Goal: Task Accomplishment & Management: Manage account settings

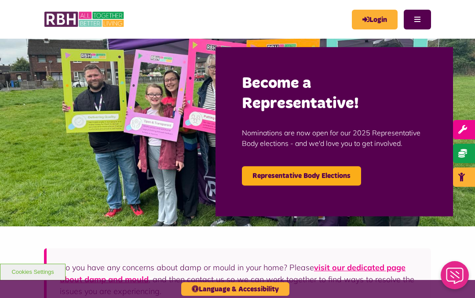
click at [377, 14] on link "Login" at bounding box center [375, 20] width 46 height 20
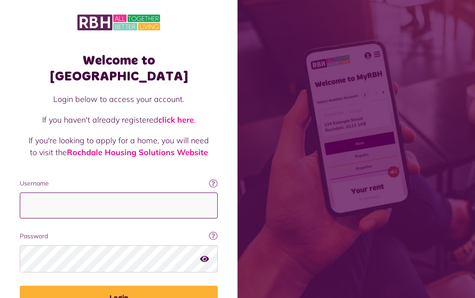
click at [139, 193] on input "Username" at bounding box center [119, 206] width 198 height 26
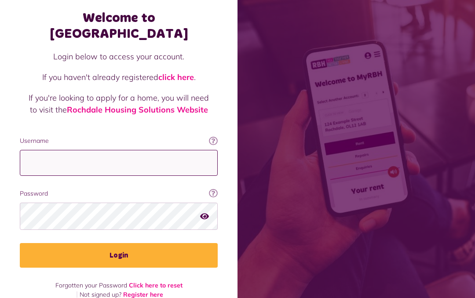
type input "**********"
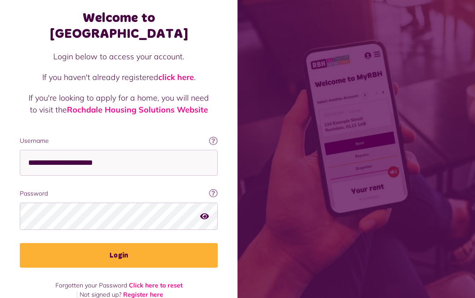
click at [202, 243] on button "Login" at bounding box center [119, 255] width 198 height 25
click at [171, 243] on button "Login" at bounding box center [119, 255] width 198 height 25
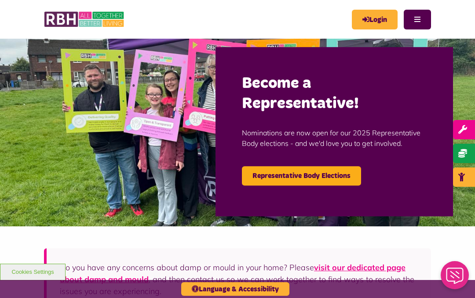
click at [379, 13] on link "Login" at bounding box center [375, 20] width 46 height 20
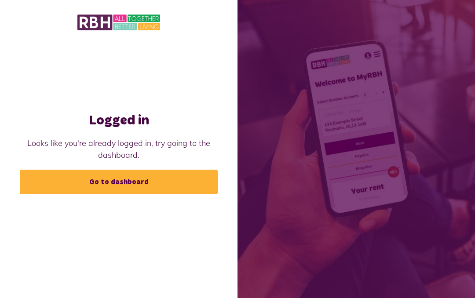
click at [187, 179] on link "Go to dashboard" at bounding box center [119, 182] width 198 height 25
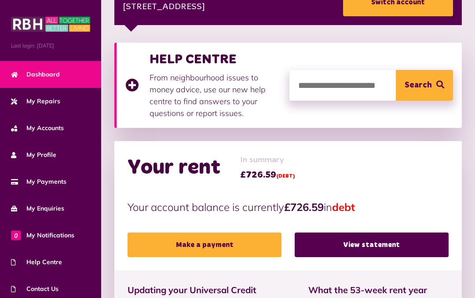
scroll to position [150, 0]
